Goal: Task Accomplishment & Management: Complete application form

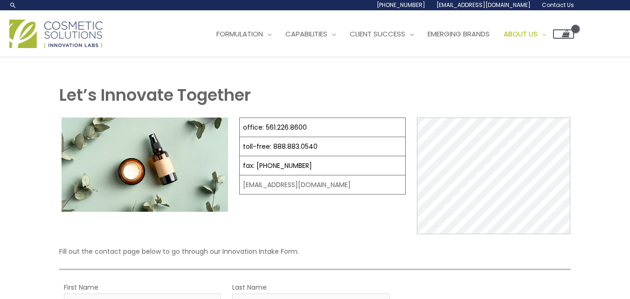
select select
drag, startPoint x: 632, startPoint y: 128, endPoint x: 633, endPoint y: 33, distance: 95.1
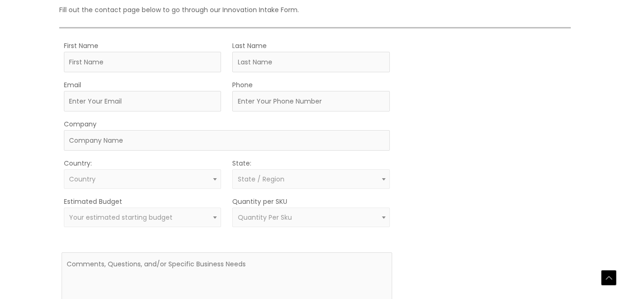
scroll to position [242, 0]
click at [165, 61] on input "First Name" at bounding box center [143, 61] width 158 height 21
type input "Sandeep"
type input "Saykar"
type input "saykars@rediffmail.com"
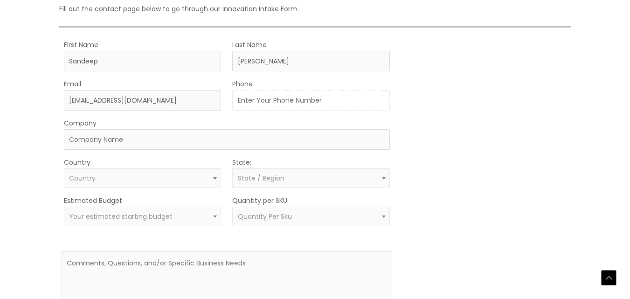
type input "04286232542"
type input "http://www.ponni.in"
select select "India"
select select
drag, startPoint x: 304, startPoint y: 102, endPoint x: 309, endPoint y: 111, distance: 10.0
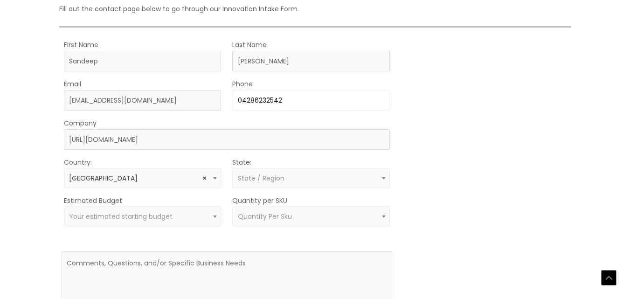
click at [304, 102] on input "04286232542" at bounding box center [311, 100] width 158 height 21
drag, startPoint x: 304, startPoint y: 107, endPoint x: 221, endPoint y: 96, distance: 84.3
click at [221, 96] on div "Email saykars@rediffmail.com Phone 04286232542" at bounding box center [227, 94] width 331 height 33
type input "07603046452"
drag, startPoint x: 176, startPoint y: 143, endPoint x: 37, endPoint y: 135, distance: 138.7
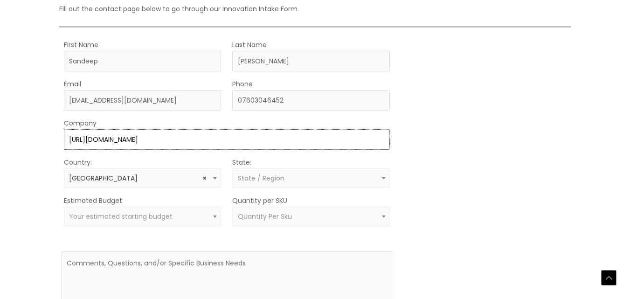
click at [38, 135] on div "Let’s Innovate Together office: 561.226.8600 toll-free: 888.883.0540 fax: 561.2…" at bounding box center [315, 98] width 560 height 514
type input "CGMP Consultant"
click at [283, 182] on span "State / Region" at bounding box center [261, 177] width 47 height 9
type input "West Bengal"
click at [150, 270] on textarea at bounding box center [227, 286] width 331 height 71
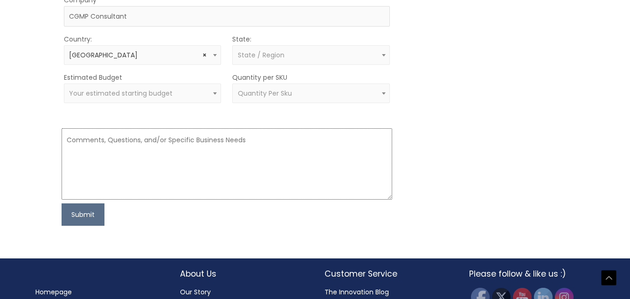
scroll to position [367, 0]
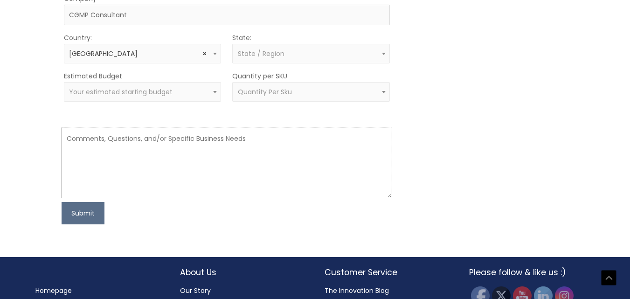
click at [187, 157] on textarea at bounding box center [227, 162] width 331 height 71
paste textarea "Dear Mr. Becker, I refer to the USFDA inspection of your facility in Boca Raton…"
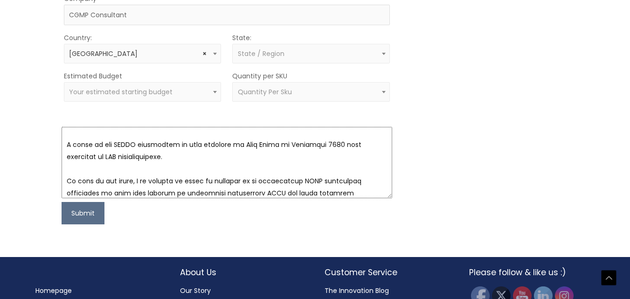
scroll to position [6, 0]
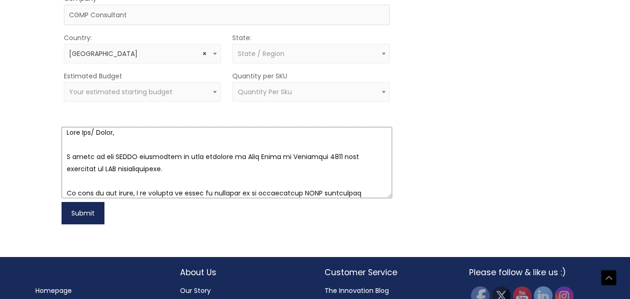
type textarea "Dear Sir/ Madam, I refer to the USFDA inspection of your facility in Boca Raton…"
click at [76, 211] on button "Submit" at bounding box center [83, 213] width 43 height 22
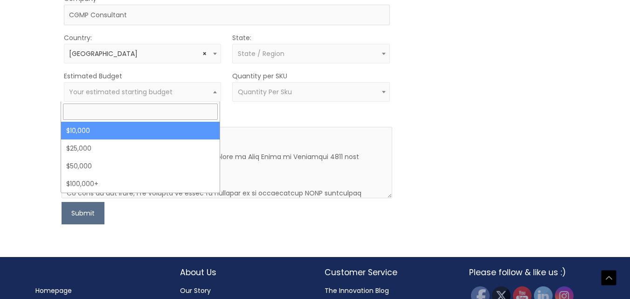
click at [144, 93] on span "Your estimated starting budget" at bounding box center [121, 91] width 104 height 9
select select "10000"
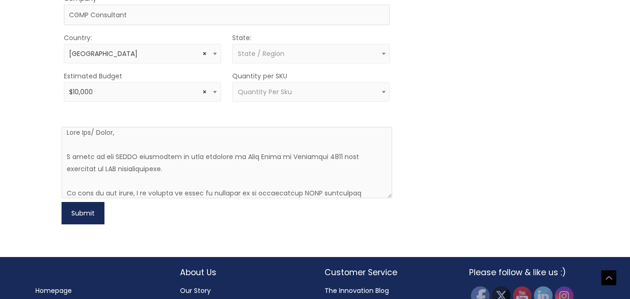
click at [78, 218] on button "Submit" at bounding box center [83, 213] width 43 height 22
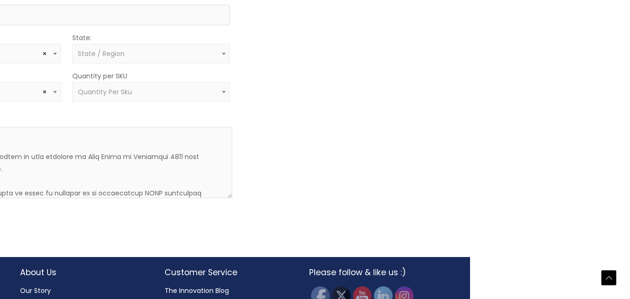
scroll to position [367, 161]
click at [171, 91] on span "Quantity Per Sku" at bounding box center [150, 92] width 147 height 9
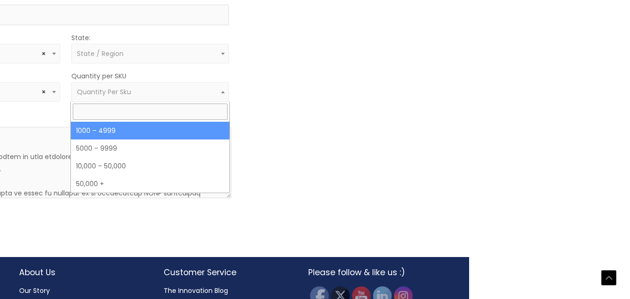
select select "10"
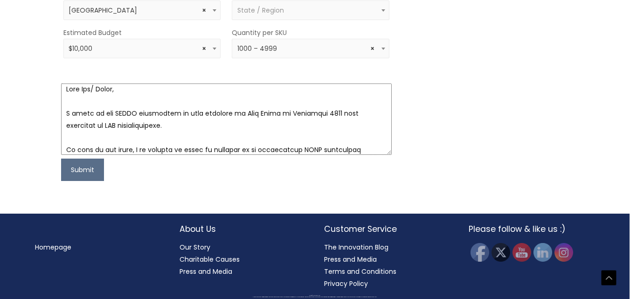
scroll to position [410, 0]
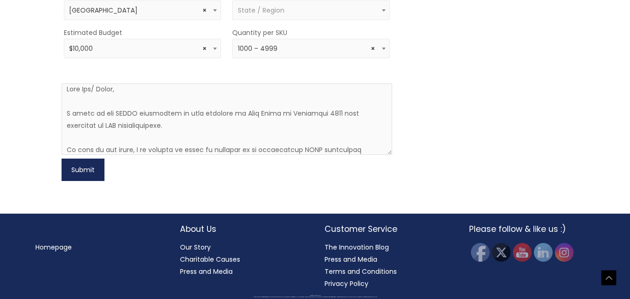
click at [84, 172] on button "Submit" at bounding box center [83, 170] width 43 height 22
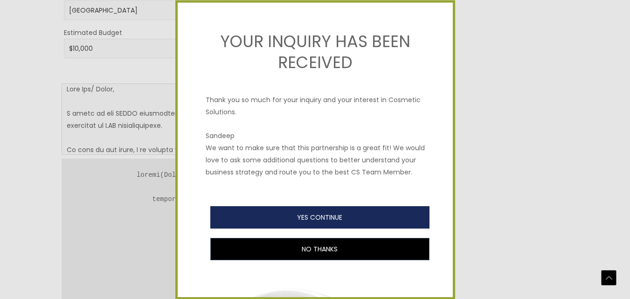
click at [323, 226] on button "YES CONTINUE" at bounding box center [319, 217] width 219 height 22
